Goal: Information Seeking & Learning: Learn about a topic

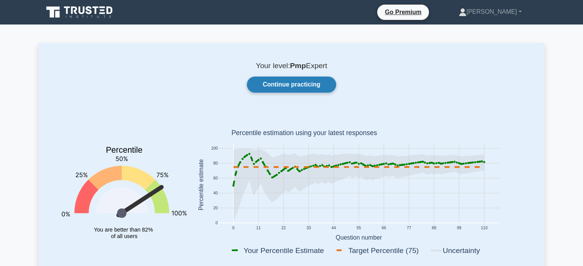
drag, startPoint x: 0, startPoint y: 0, endPoint x: 281, endPoint y: 83, distance: 293.1
click at [281, 83] on link "Continue practicing" at bounding box center [291, 85] width 89 height 16
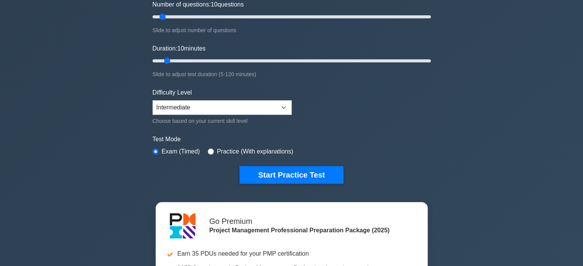
drag, startPoint x: 586, startPoint y: 21, endPoint x: 587, endPoint y: 30, distance: 8.5
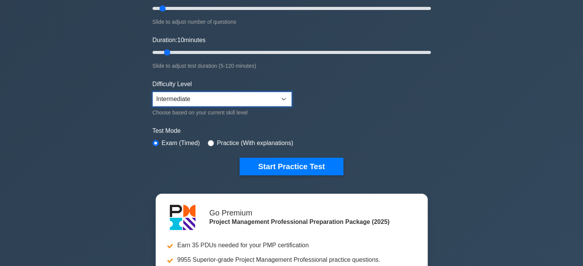
click at [281, 96] on select "Beginner Intermediate Expert" at bounding box center [222, 99] width 139 height 15
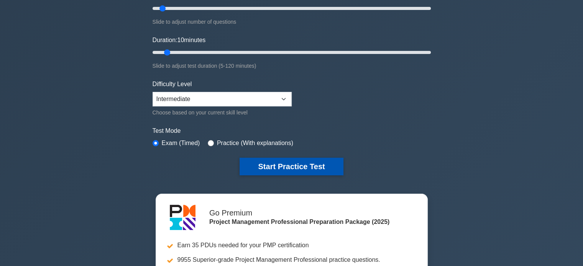
click at [294, 162] on button "Start Practice Test" at bounding box center [292, 167] width 104 height 18
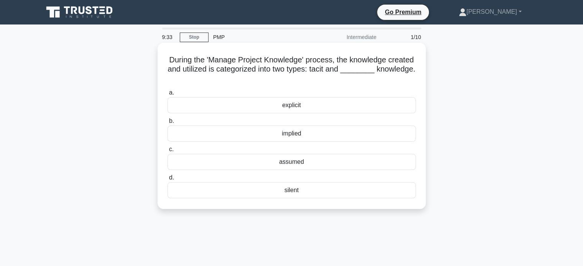
drag, startPoint x: 311, startPoint y: 68, endPoint x: 334, endPoint y: 81, distance: 26.8
click at [334, 81] on h5 "During the 'Manage Project Knowledge' process, the knowledge created and utiliz…" at bounding box center [292, 69] width 250 height 28
copy h5 "two types: tacit and ________ knowledge."
click at [291, 109] on div "explicit" at bounding box center [292, 105] width 248 height 16
click at [168, 95] on input "a. explicit" at bounding box center [168, 92] width 0 height 5
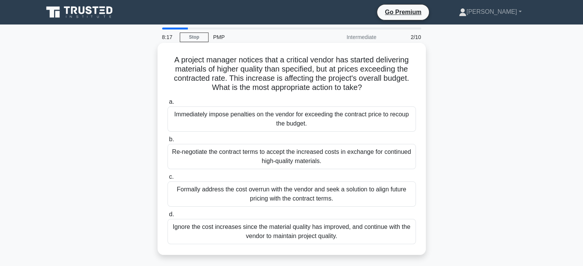
click at [364, 197] on div "Formally address the cost overrun with the vendor and seek a solution to align …" at bounding box center [292, 194] width 248 height 25
click at [168, 180] on input "c. Formally address the cost overrun with the vendor and seek a solution to ali…" at bounding box center [168, 177] width 0 height 5
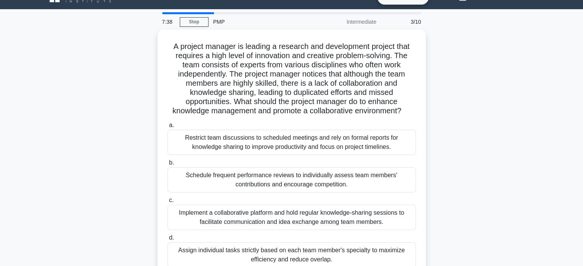
scroll to position [31, 0]
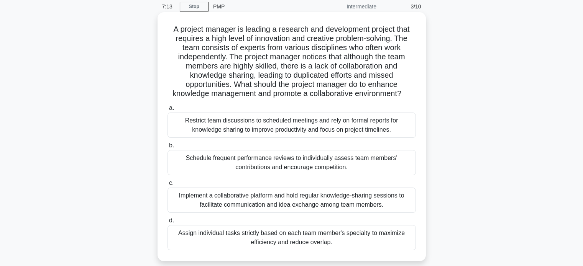
click at [308, 204] on div "Implement a collaborative platform and hold regular knowledge-sharing sessions …" at bounding box center [292, 200] width 248 height 25
click at [168, 186] on input "c. Implement a collaborative platform and hold regular knowledge-sharing sessio…" at bounding box center [168, 183] width 0 height 5
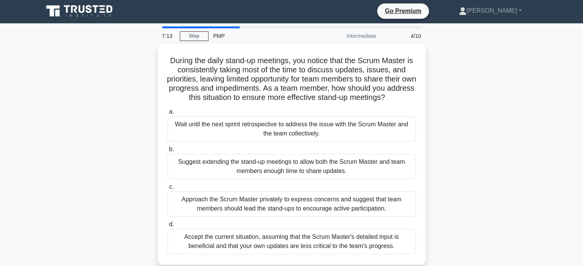
scroll to position [0, 0]
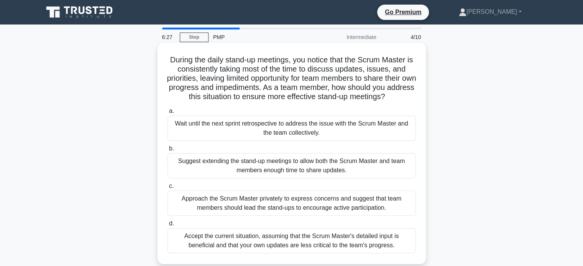
click at [346, 207] on div "Approach the Scrum Master privately to express concerns and suggest that team m…" at bounding box center [292, 203] width 248 height 25
click at [168, 189] on input "c. Approach the Scrum Master privately to express concerns and suggest that tea…" at bounding box center [168, 186] width 0 height 5
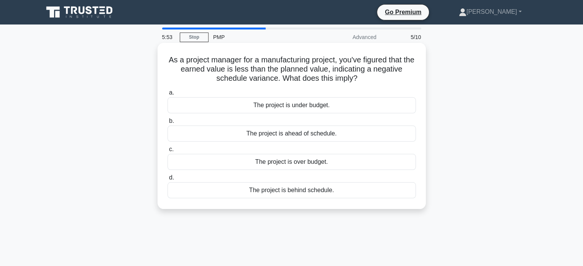
click at [311, 191] on div "The project is behind schedule." at bounding box center [292, 191] width 248 height 16
click at [168, 181] on input "d. The project is behind schedule." at bounding box center [168, 178] width 0 height 5
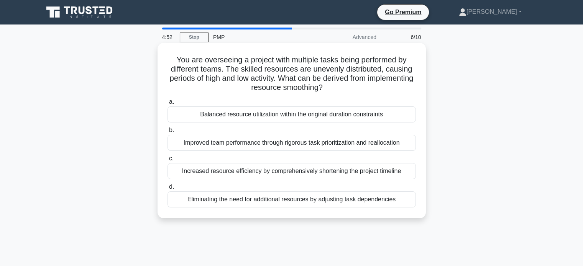
click at [324, 116] on div "Balanced resource utilization within the original duration constraints" at bounding box center [292, 115] width 248 height 16
click at [168, 105] on input "a. Balanced resource utilization within the original duration constraints" at bounding box center [168, 102] width 0 height 5
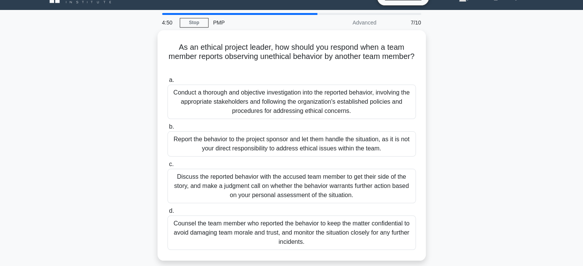
scroll to position [15, 0]
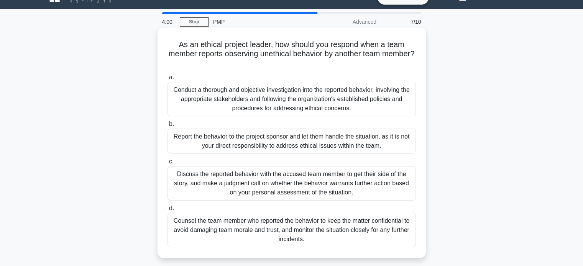
click at [367, 98] on div "Conduct a thorough and objective investigation into the reported behavior, invo…" at bounding box center [292, 99] width 248 height 35
click at [168, 80] on input "a. Conduct a thorough and objective investigation into the reported behavior, i…" at bounding box center [168, 77] width 0 height 5
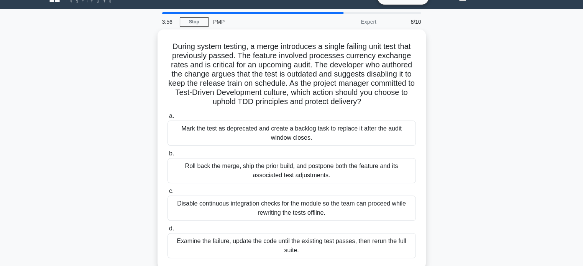
scroll to position [31, 0]
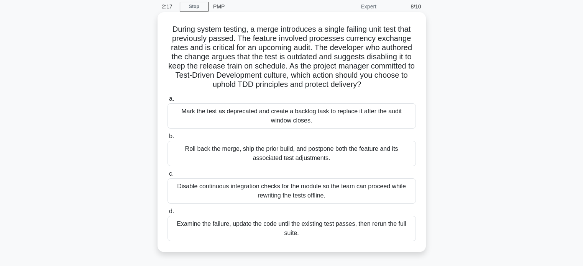
click at [304, 222] on div "Examine the failure, update the code until the existing test passes, then rerun…" at bounding box center [292, 228] width 248 height 25
click at [168, 214] on input "d. Examine the failure, update the code until the existing test passes, then re…" at bounding box center [168, 211] width 0 height 5
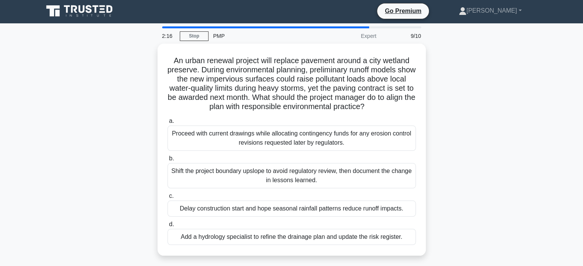
scroll to position [0, 0]
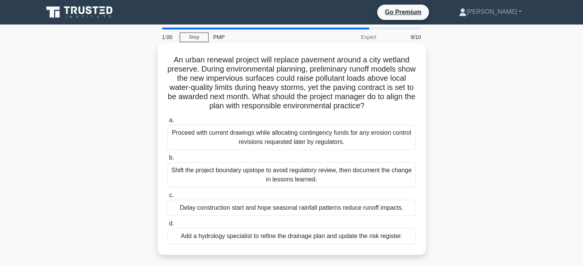
click at [268, 238] on div "Add a hydrology specialist to refine the drainage plan and update the risk regi…" at bounding box center [292, 237] width 248 height 16
click at [168, 227] on input "d. Add a hydrology specialist to refine the drainage plan and update the risk r…" at bounding box center [168, 224] width 0 height 5
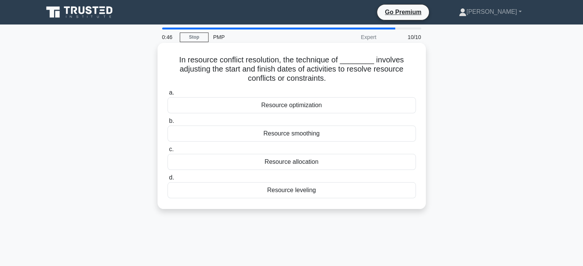
click at [314, 190] on div "Resource leveling" at bounding box center [292, 191] width 248 height 16
click at [168, 181] on input "d. Resource leveling" at bounding box center [168, 178] width 0 height 5
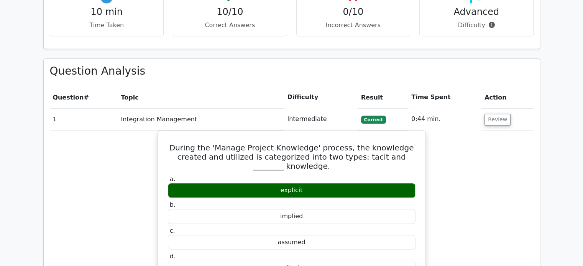
scroll to position [598, 0]
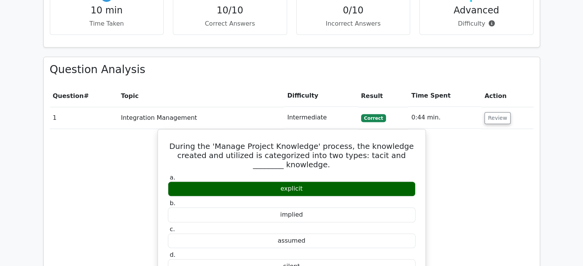
click at [548, 111] on main "Go Premium Project Management Professional Preparation Package (2025) Earn 35 P…" at bounding box center [291, 208] width 583 height 1564
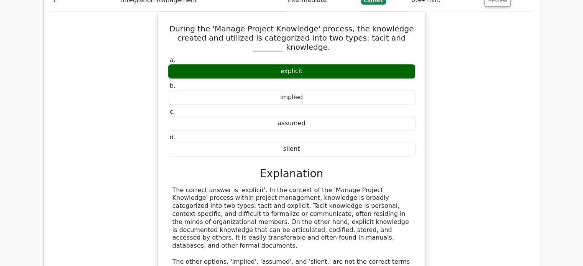
scroll to position [698, 0]
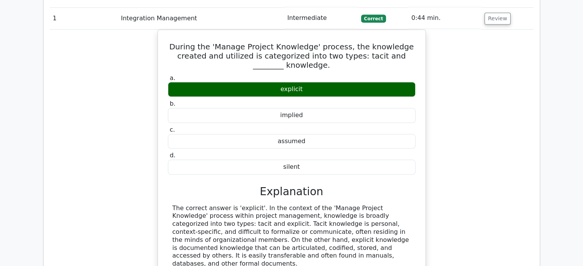
drag, startPoint x: 589, startPoint y: 128, endPoint x: 586, endPoint y: 123, distance: 6.2
click at [583, 123] on html "Go Premium Hilary" at bounding box center [291, 142] width 583 height 1680
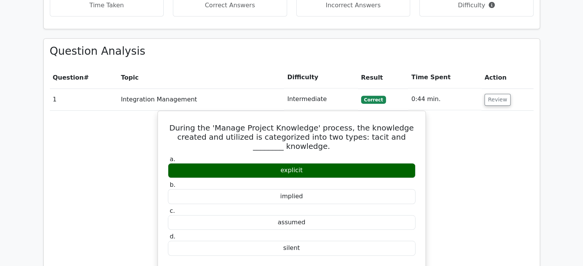
scroll to position [595, 0]
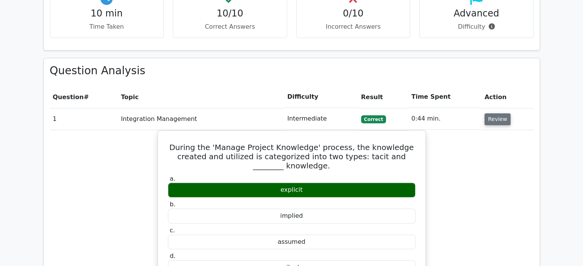
click at [498, 113] on button "Review" at bounding box center [498, 119] width 26 height 12
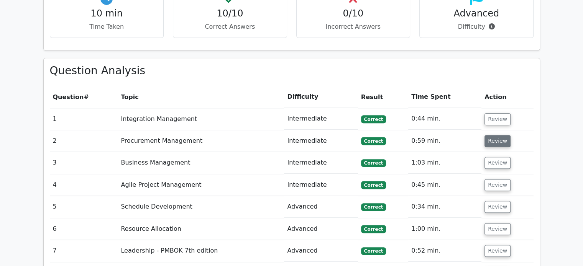
click at [498, 135] on button "Review" at bounding box center [498, 141] width 26 height 12
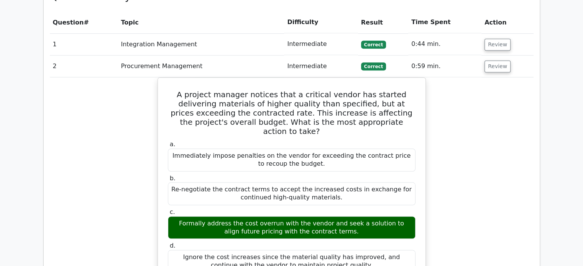
scroll to position [687, 0]
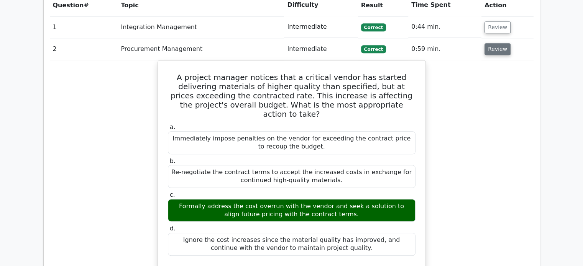
click at [500, 43] on button "Review" at bounding box center [498, 49] width 26 height 12
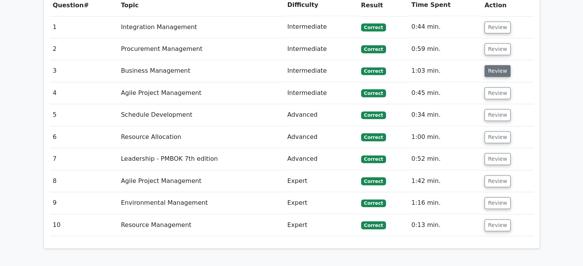
click at [497, 65] on button "Review" at bounding box center [498, 71] width 26 height 12
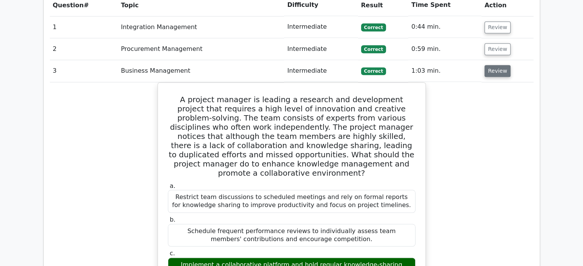
click at [497, 65] on button "Review" at bounding box center [498, 71] width 26 height 12
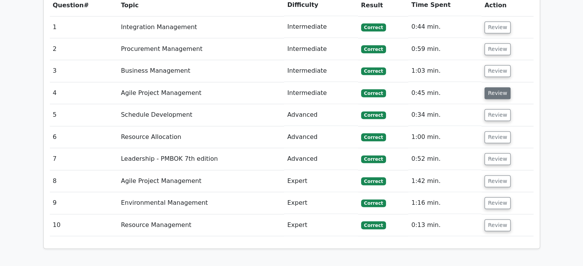
click at [497, 87] on button "Review" at bounding box center [498, 93] width 26 height 12
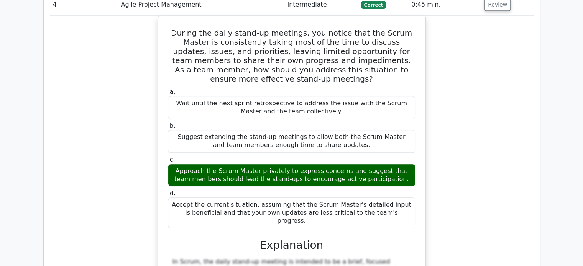
scroll to position [727, 0]
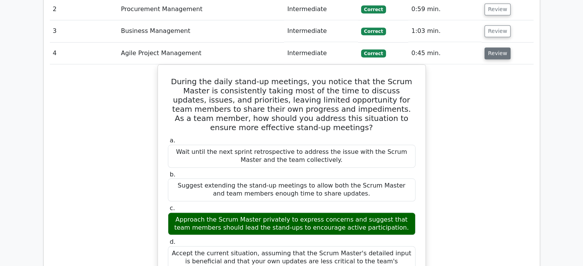
click at [498, 48] on button "Review" at bounding box center [498, 54] width 26 height 12
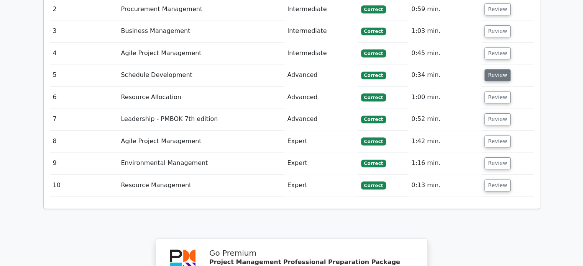
click at [499, 69] on button "Review" at bounding box center [498, 75] width 26 height 12
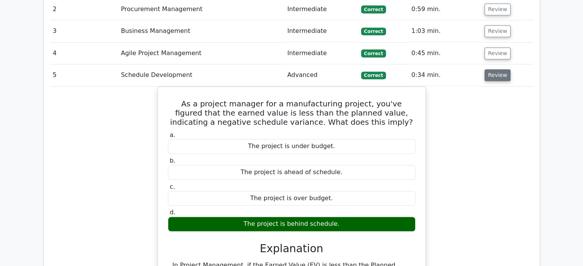
click at [499, 69] on button "Review" at bounding box center [498, 75] width 26 height 12
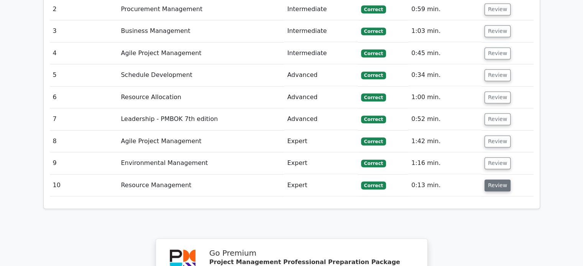
click at [498, 180] on button "Review" at bounding box center [498, 186] width 26 height 12
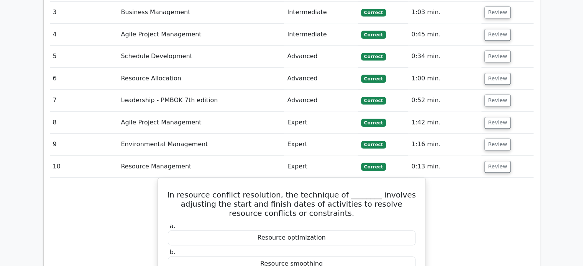
scroll to position [744, 0]
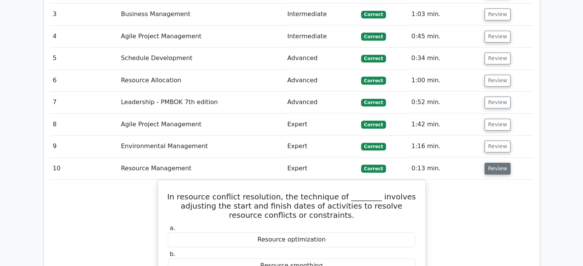
click at [499, 163] on button "Review" at bounding box center [498, 169] width 26 height 12
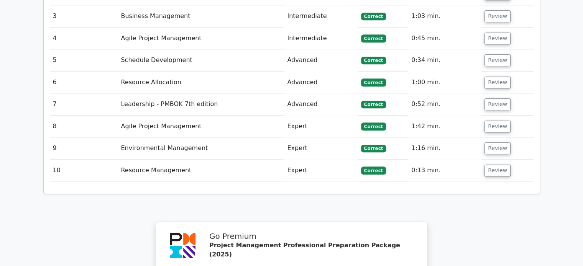
scroll to position [977, 0]
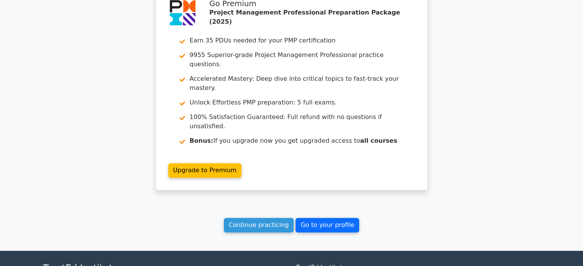
click at [324, 218] on link "Go to your profile" at bounding box center [328, 225] width 64 height 15
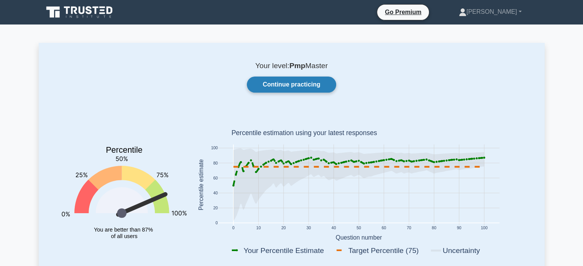
click at [304, 87] on link "Continue practicing" at bounding box center [291, 85] width 89 height 16
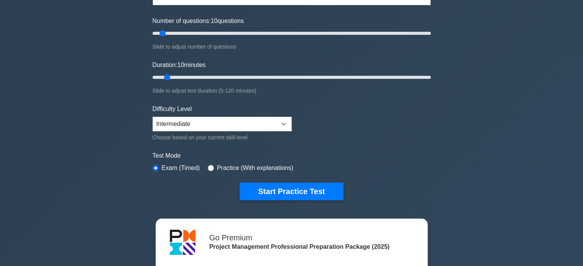
scroll to position [102, 0]
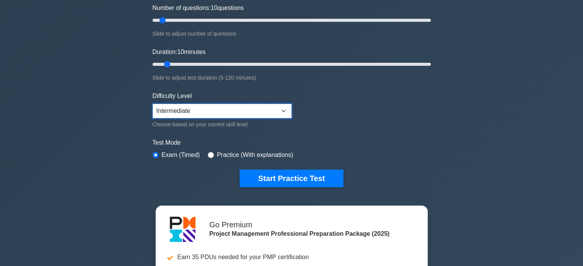
click at [284, 112] on select "Beginner Intermediate Expert" at bounding box center [222, 111] width 139 height 15
click at [153, 104] on select "Beginner Intermediate Expert" at bounding box center [222, 111] width 139 height 15
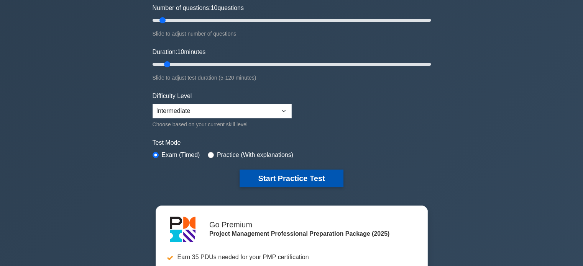
click at [284, 176] on button "Start Practice Test" at bounding box center [292, 179] width 104 height 18
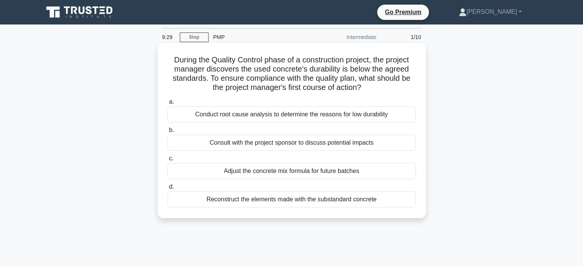
click at [339, 116] on div "Conduct root cause analysis to determine the reasons for low durability" at bounding box center [292, 115] width 248 height 16
click at [168, 105] on input "a. Conduct root cause analysis to determine the reasons for low durability" at bounding box center [168, 102] width 0 height 5
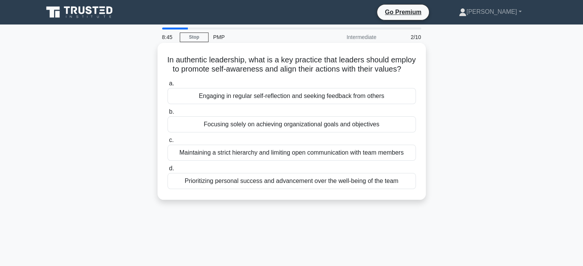
click at [334, 133] on div "Focusing solely on achieving organizational goals and objectives" at bounding box center [292, 125] width 248 height 16
click at [168, 115] on input "b. Focusing solely on achieving organizational goals and objectives" at bounding box center [168, 112] width 0 height 5
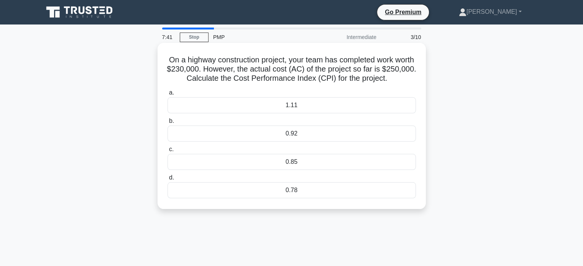
click at [354, 136] on div "0.92" at bounding box center [292, 134] width 248 height 16
click at [168, 124] on input "b. 0.92" at bounding box center [168, 121] width 0 height 5
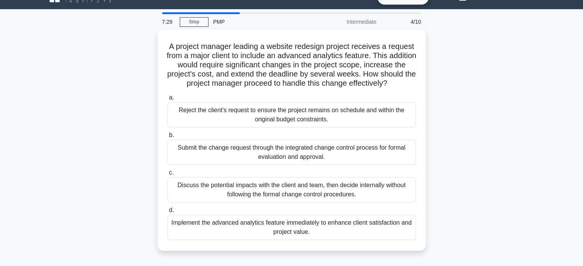
scroll to position [31, 0]
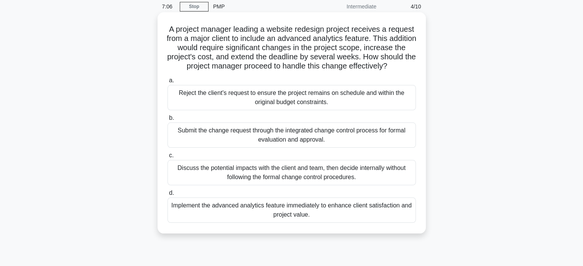
click at [347, 148] on div "Submit the change request through the integrated change control process for for…" at bounding box center [292, 135] width 248 height 25
click at [168, 121] on input "b. Submit the change request through the integrated change control process for …" at bounding box center [168, 118] width 0 height 5
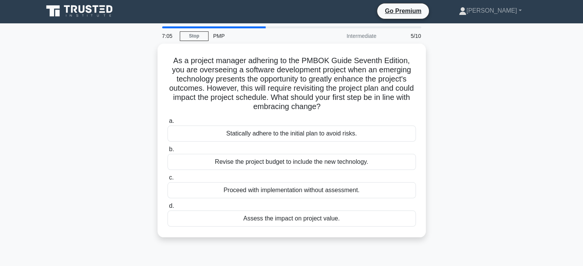
scroll to position [0, 0]
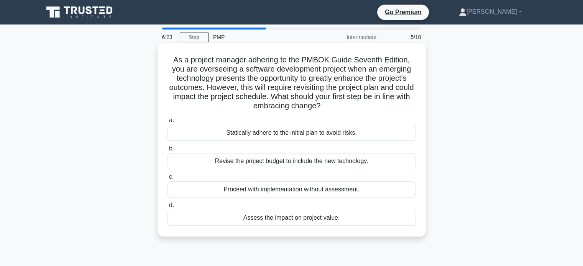
click at [283, 222] on div "Assess the impact on project value." at bounding box center [292, 218] width 248 height 16
click at [168, 208] on input "d. Assess the impact on project value." at bounding box center [168, 205] width 0 height 5
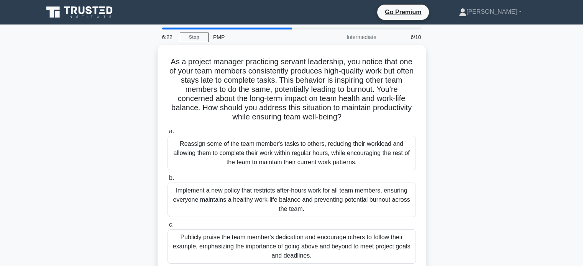
click at [555, 119] on main "6:22 Stop PMP Intermediate 6/10 As a project manager practicing servant leaders…" at bounding box center [291, 220] width 583 height 390
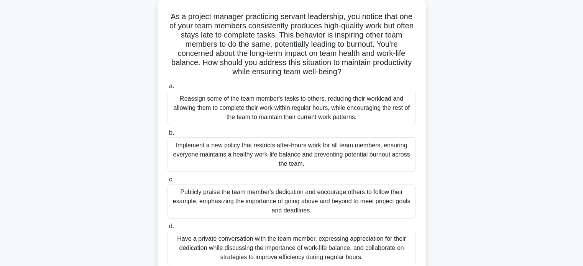
scroll to position [46, 0]
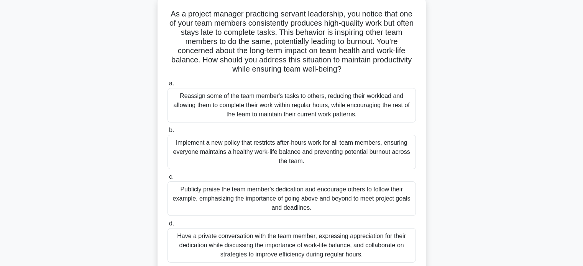
click at [303, 245] on div "Have a private conversation with the team member, expressing appreciation for t…" at bounding box center [292, 246] width 248 height 35
click at [168, 227] on input "d. Have a private conversation with the team member, expressing appreciation fo…" at bounding box center [168, 224] width 0 height 5
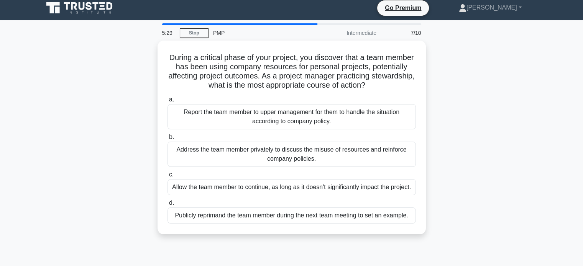
scroll to position [0, 0]
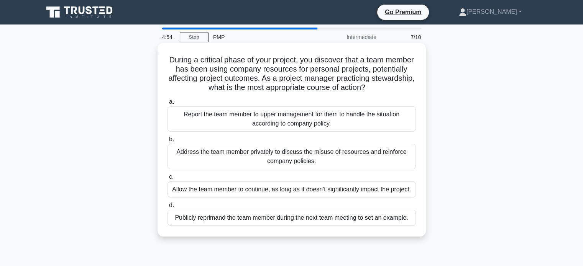
click at [315, 153] on div "Address the team member privately to discuss the misuse of resources and reinfo…" at bounding box center [292, 156] width 248 height 25
click at [168, 142] on input "b. Address the team member privately to discuss the misuse of resources and rei…" at bounding box center [168, 139] width 0 height 5
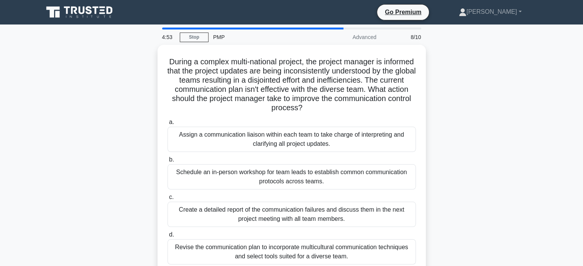
click at [531, 132] on div "During a complex multi-national project, the project manager is informed that t…" at bounding box center [292, 165] width 506 height 240
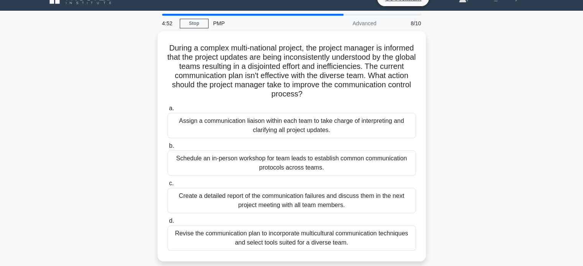
scroll to position [15, 0]
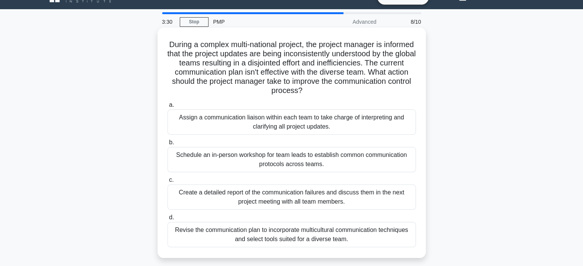
click at [333, 232] on div "Revise the communication plan to incorporate multicultural communication techni…" at bounding box center [292, 234] width 248 height 25
click at [168, 220] on input "d. Revise the communication plan to incorporate multicultural communication tec…" at bounding box center [168, 217] width 0 height 5
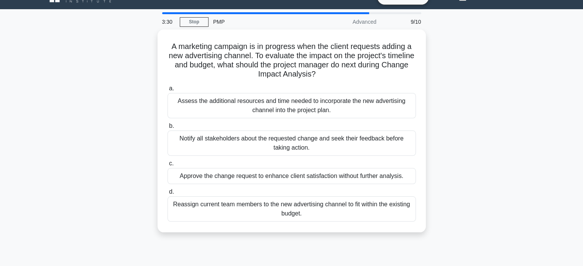
scroll to position [0, 0]
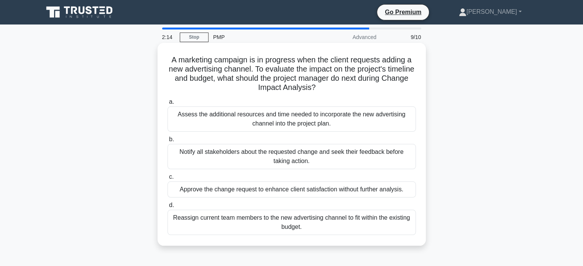
click at [294, 163] on div "Notify all stakeholders about the requested change and seek their feedback befo…" at bounding box center [292, 156] width 248 height 25
click at [168, 142] on input "b. Notify all stakeholders about the requested change and seek their feedback b…" at bounding box center [168, 139] width 0 height 5
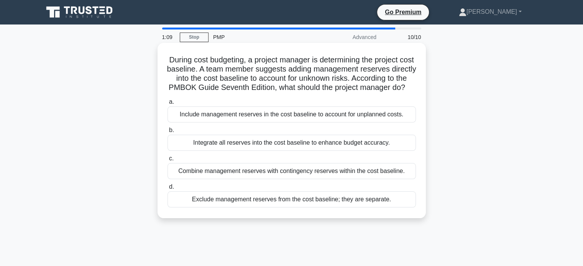
click at [326, 208] on div "Exclude management reserves from the cost baseline; they are separate." at bounding box center [292, 200] width 248 height 16
click at [168, 190] on input "d. Exclude management reserves from the cost baseline; they are separate." at bounding box center [168, 187] width 0 height 5
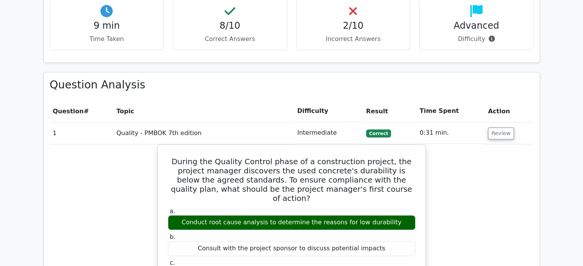
scroll to position [567, 0]
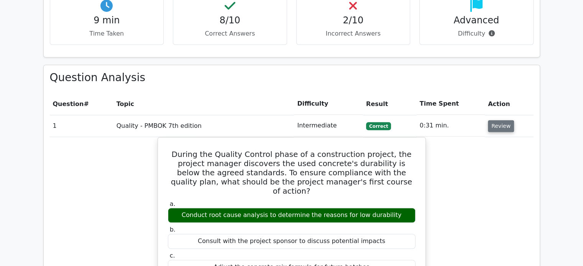
click at [491, 120] on button "Review" at bounding box center [501, 126] width 26 height 12
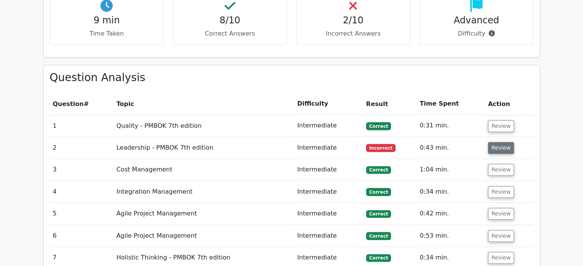
click at [496, 142] on button "Review" at bounding box center [501, 148] width 26 height 12
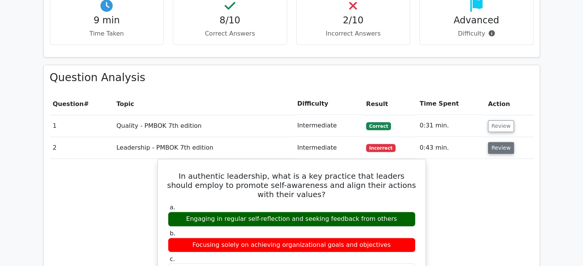
click at [496, 142] on button "Review" at bounding box center [501, 148] width 26 height 12
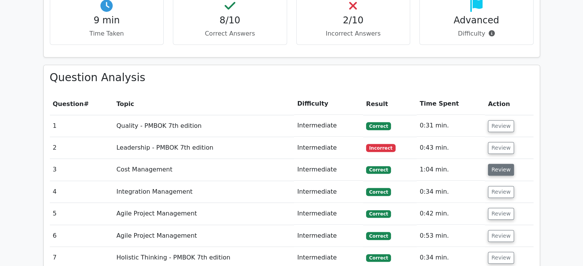
click at [492, 164] on button "Review" at bounding box center [501, 170] width 26 height 12
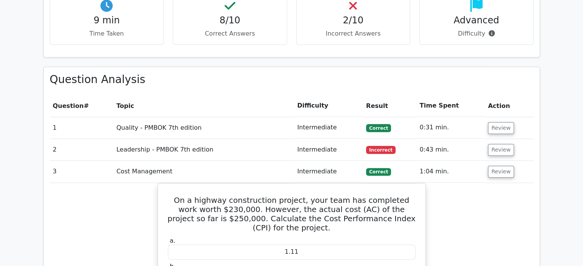
click at [556, 165] on main "Go Premium Project Management Professional Preparation Package (2025) Earn 35 P…" at bounding box center [291, 217] width 583 height 1521
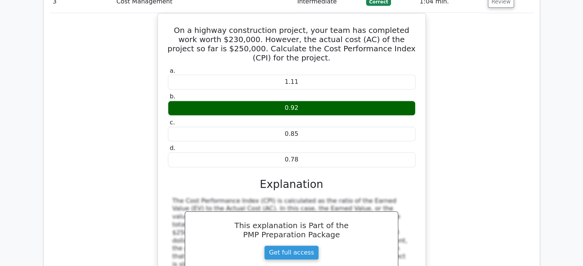
scroll to position [690, 0]
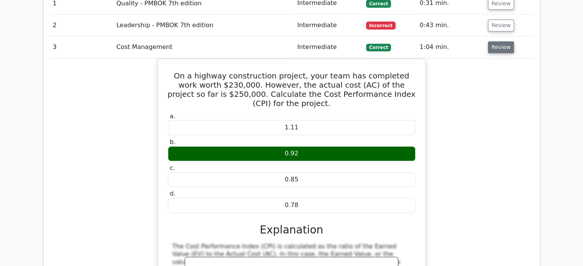
click at [495, 41] on button "Review" at bounding box center [501, 47] width 26 height 12
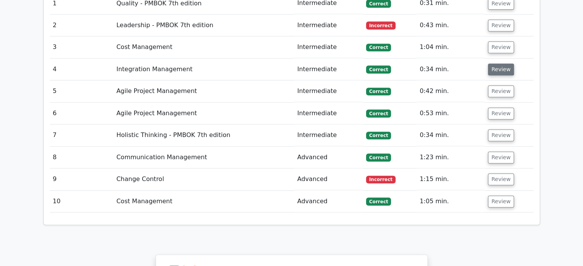
click at [493, 64] on button "Review" at bounding box center [501, 70] width 26 height 12
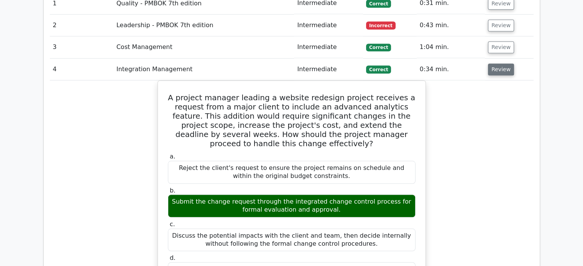
click at [493, 64] on button "Review" at bounding box center [501, 70] width 26 height 12
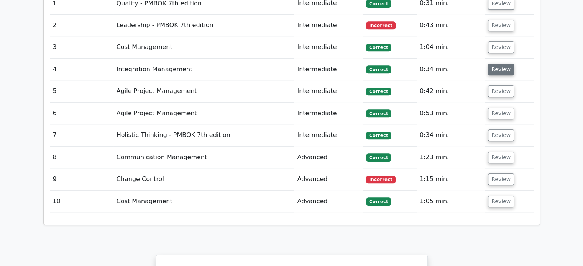
click at [493, 64] on button "Review" at bounding box center [501, 70] width 26 height 12
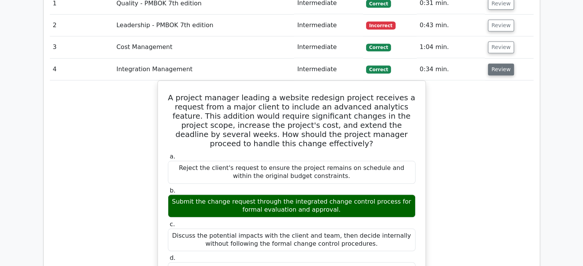
click at [493, 64] on button "Review" at bounding box center [501, 70] width 26 height 12
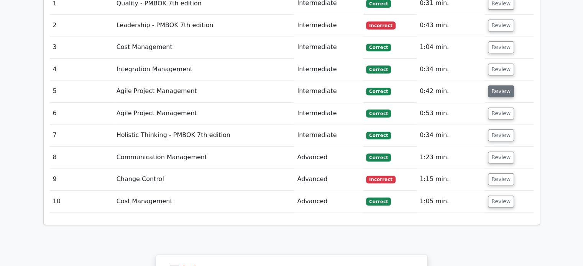
click at [498, 86] on button "Review" at bounding box center [501, 92] width 26 height 12
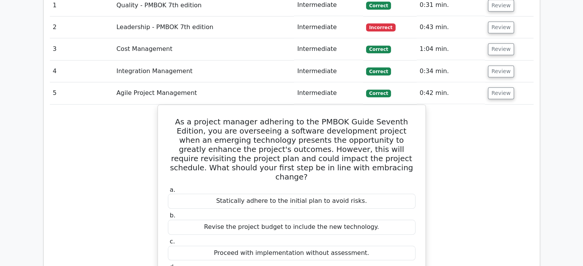
click at [564, 79] on main "Go Premium Project Management Professional Preparation Package (2025) Earn 35 P…" at bounding box center [291, 124] width 583 height 1581
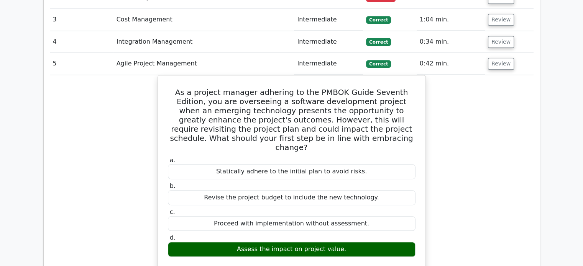
scroll to position [721, 0]
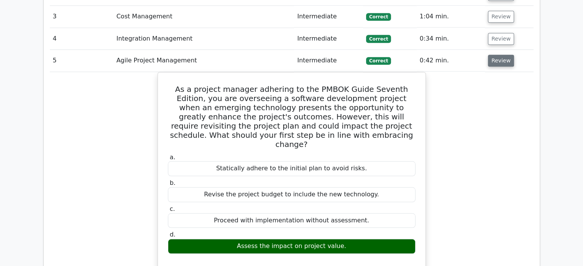
click at [500, 55] on button "Review" at bounding box center [501, 61] width 26 height 12
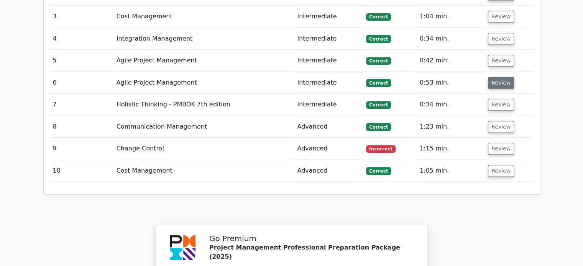
click at [497, 77] on button "Review" at bounding box center [501, 83] width 26 height 12
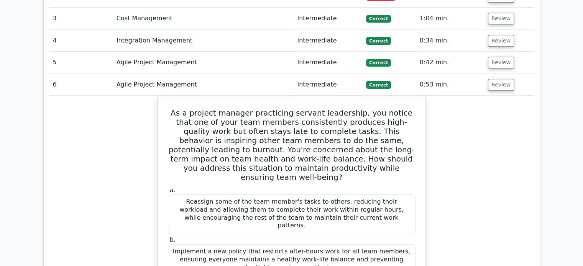
click at [561, 120] on main "Go Premium Project Management Professional Preparation Package (2025) Earn 35 P…" at bounding box center [291, 174] width 583 height 1741
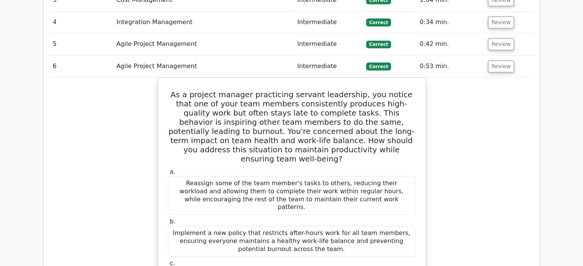
scroll to position [736, 0]
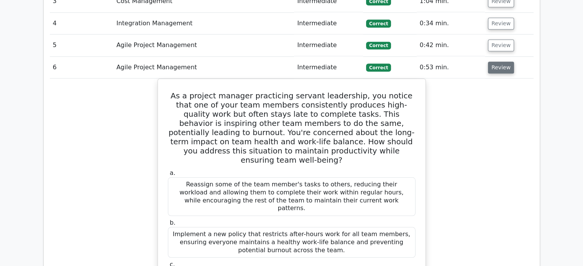
click at [495, 62] on button "Review" at bounding box center [501, 68] width 26 height 12
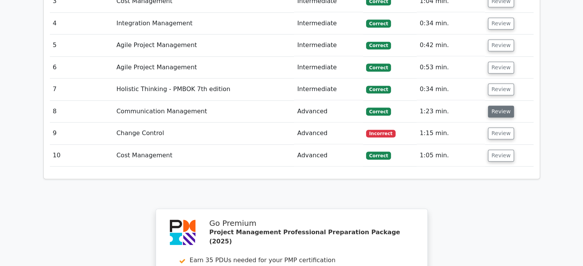
click at [497, 106] on button "Review" at bounding box center [501, 112] width 26 height 12
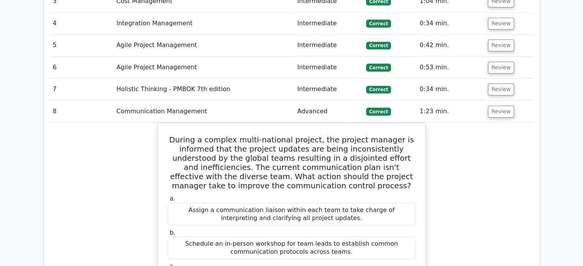
click at [537, 153] on div "Question Analysis Question # Topic Difficulty Result Time Spent Action 1 Qualit…" at bounding box center [292, 263] width 496 height 735
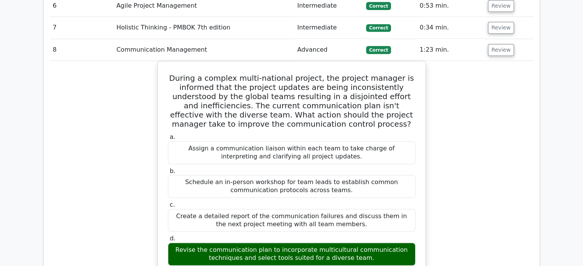
scroll to position [798, 0]
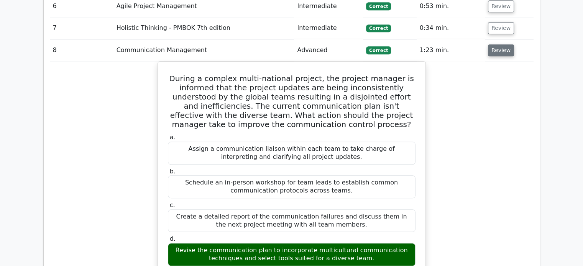
click at [505, 44] on button "Review" at bounding box center [501, 50] width 26 height 12
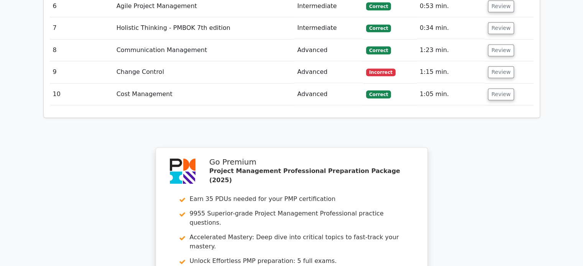
click at [505, 61] on td "Review" at bounding box center [509, 72] width 49 height 22
click at [501, 66] on button "Review" at bounding box center [501, 72] width 26 height 12
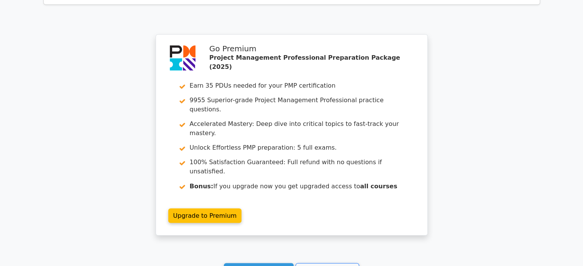
scroll to position [1288, 0]
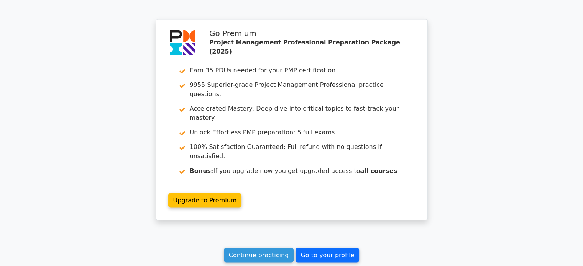
click at [335, 248] on link "Go to your profile" at bounding box center [328, 255] width 64 height 15
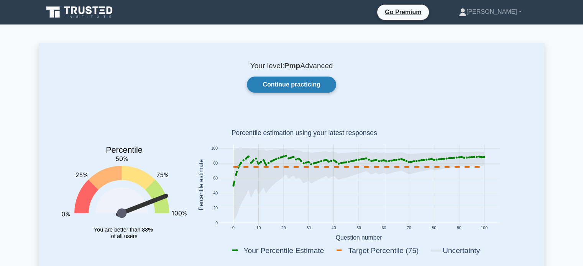
click at [307, 79] on link "Continue practicing" at bounding box center [291, 85] width 89 height 16
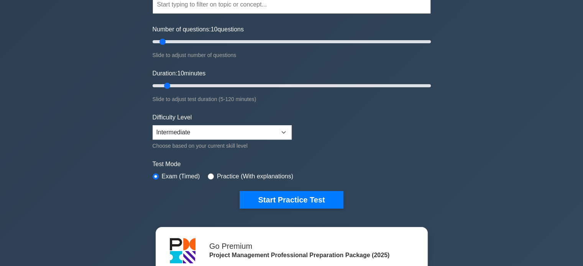
scroll to position [45, 0]
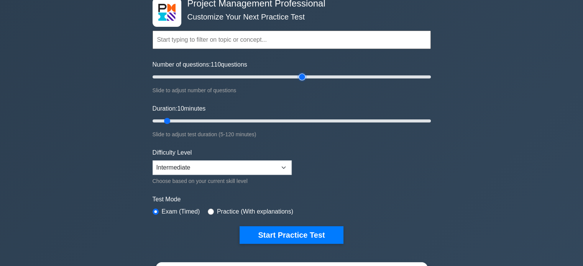
click at [300, 78] on input "Number of questions: 110 questions" at bounding box center [292, 76] width 278 height 9
click at [288, 77] on input "Number of questions: 100 questions" at bounding box center [292, 76] width 278 height 9
drag, startPoint x: 290, startPoint y: 76, endPoint x: 412, endPoint y: 70, distance: 122.1
click at [412, 72] on input "Number of questions: 190 questions" at bounding box center [292, 76] width 278 height 9
click at [417, 72] on input "Number of questions: 190 questions" at bounding box center [292, 76] width 278 height 9
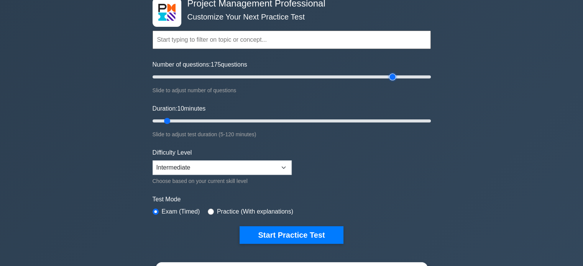
drag, startPoint x: 413, startPoint y: 77, endPoint x: 393, endPoint y: 86, distance: 21.5
click at [393, 82] on input "Number of questions: 175 questions" at bounding box center [292, 76] width 278 height 9
click at [426, 78] on input "Number of questions: 175 questions" at bounding box center [292, 76] width 278 height 9
type input "190"
click at [414, 76] on input "Number of questions: 190 questions" at bounding box center [292, 76] width 278 height 9
